Goal: Task Accomplishment & Management: Use online tool/utility

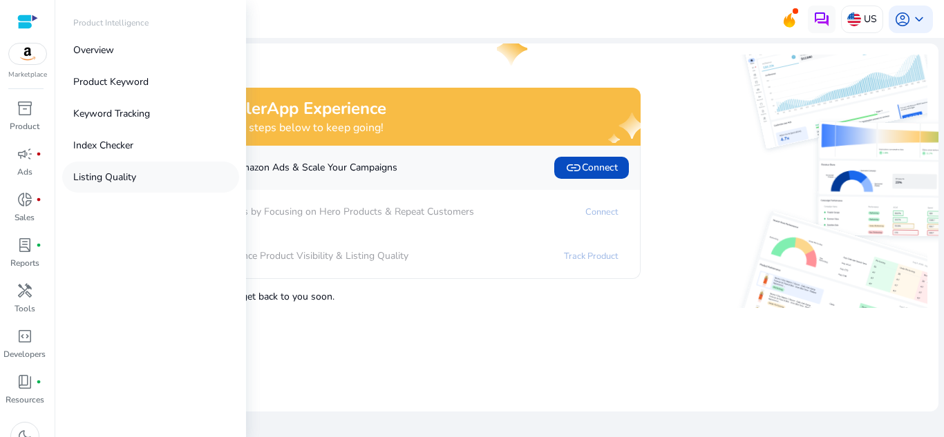
click at [134, 172] on p "Listing Quality" at bounding box center [104, 177] width 63 height 15
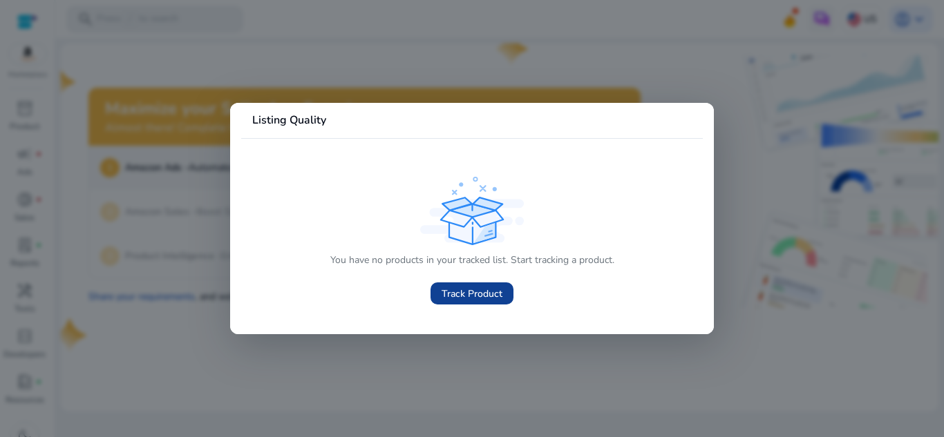
click at [470, 301] on span at bounding box center [472, 293] width 83 height 33
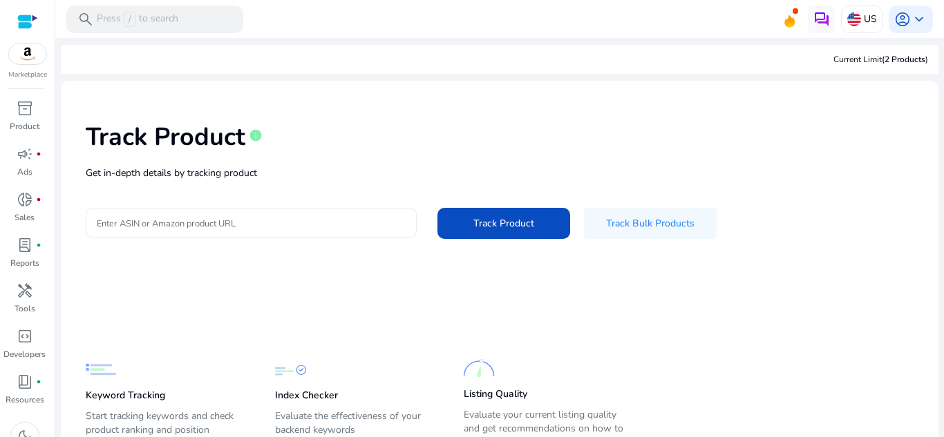
click at [362, 219] on input "Enter ASIN or Amazon product URL" at bounding box center [251, 223] width 309 height 15
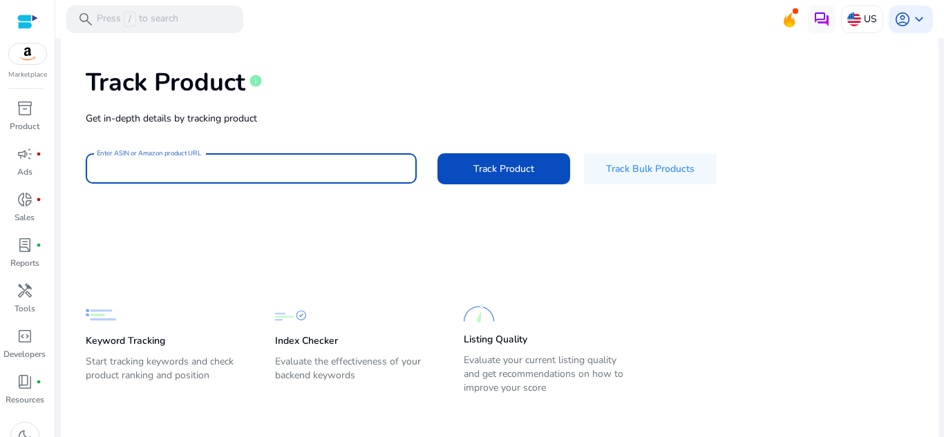
scroll to position [62, 0]
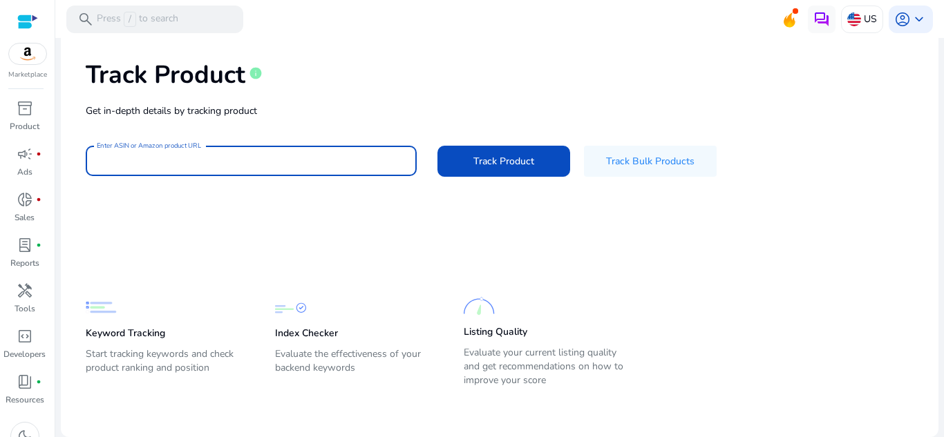
click at [296, 153] on input "Enter ASIN or Amazon product URL" at bounding box center [251, 160] width 309 height 15
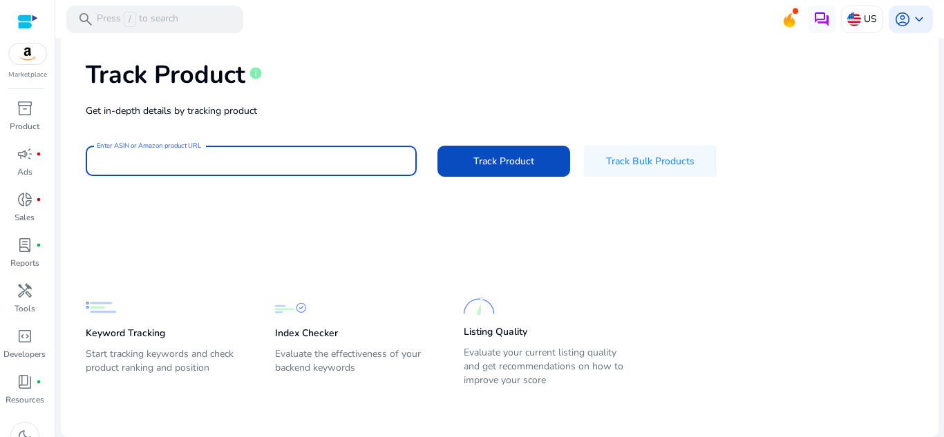
paste input "**********"
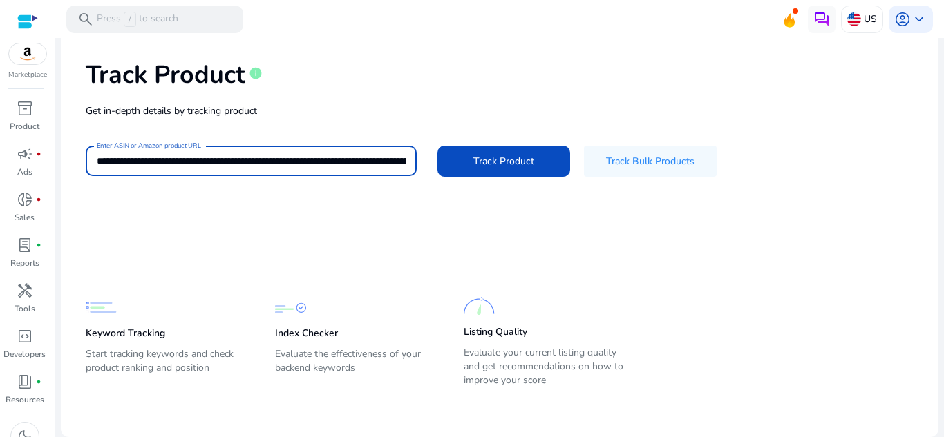
scroll to position [0, 3183]
type input "**********"
click at [502, 157] on span "Track Product" at bounding box center [503, 161] width 61 height 15
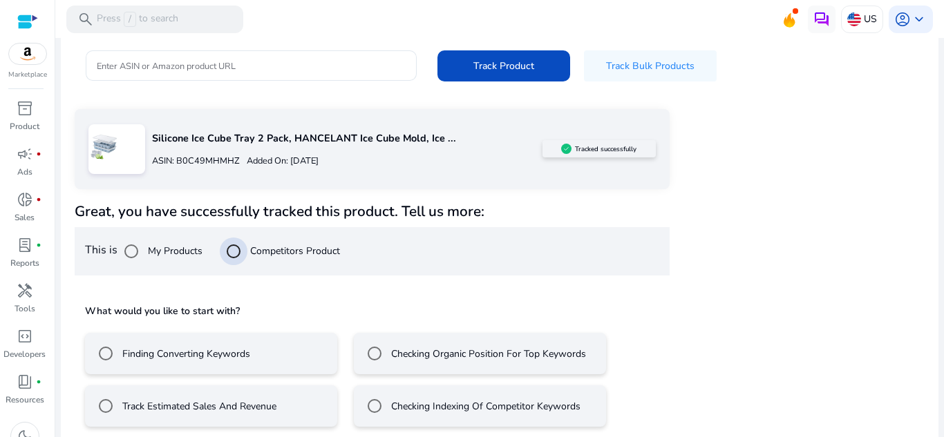
scroll to position [168, 0]
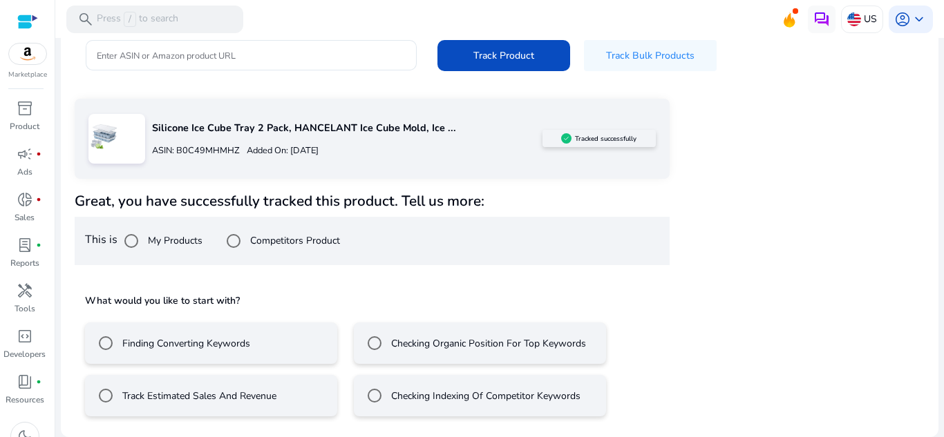
click at [270, 387] on div "Track Estimated Sales And Revenue" at bounding box center [184, 396] width 185 height 28
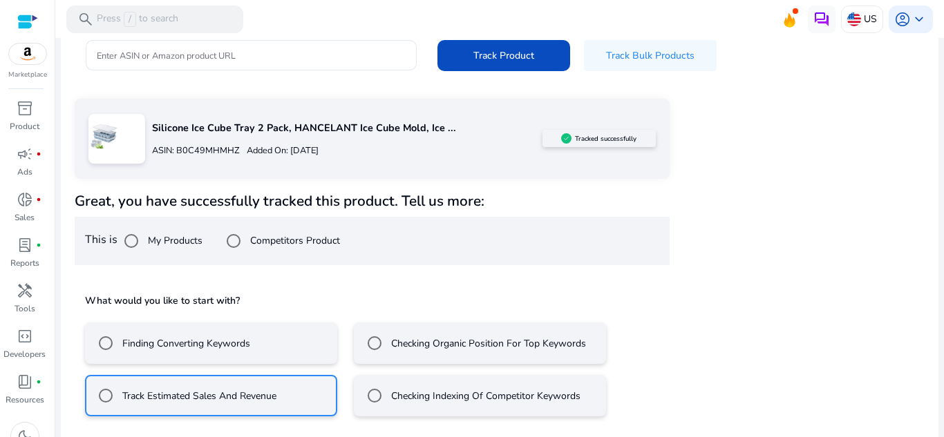
scroll to position [229, 0]
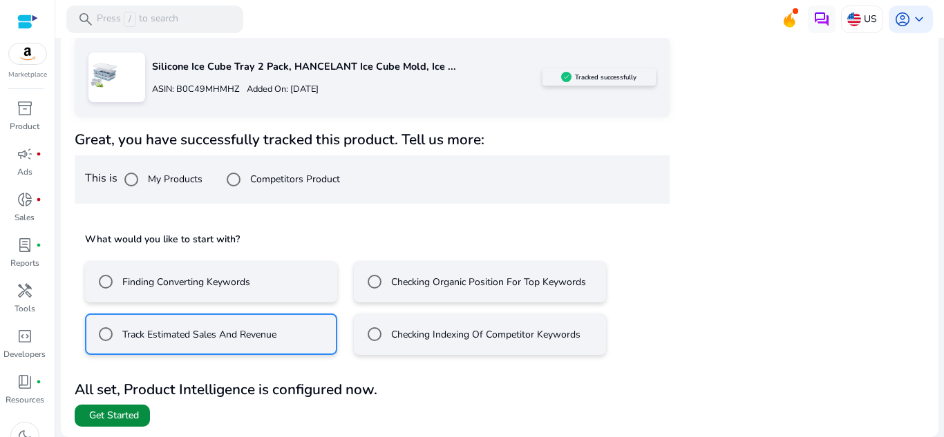
click at [109, 413] on span "Get Started" at bounding box center [114, 416] width 50 height 14
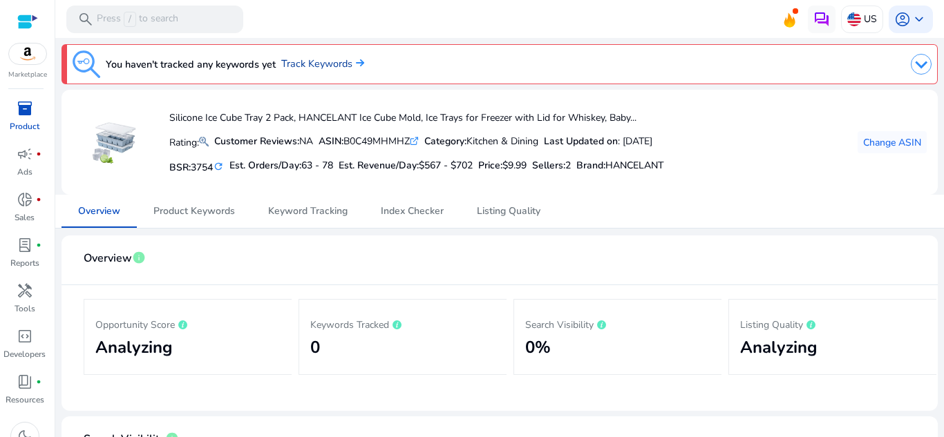
click at [334, 66] on link "Track Keywords" at bounding box center [322, 64] width 83 height 15
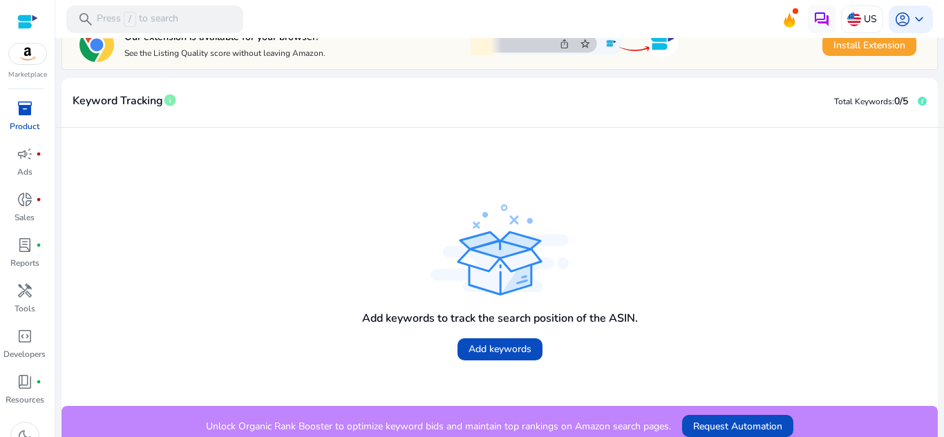
scroll to position [261, 0]
